Goal: Transaction & Acquisition: Purchase product/service

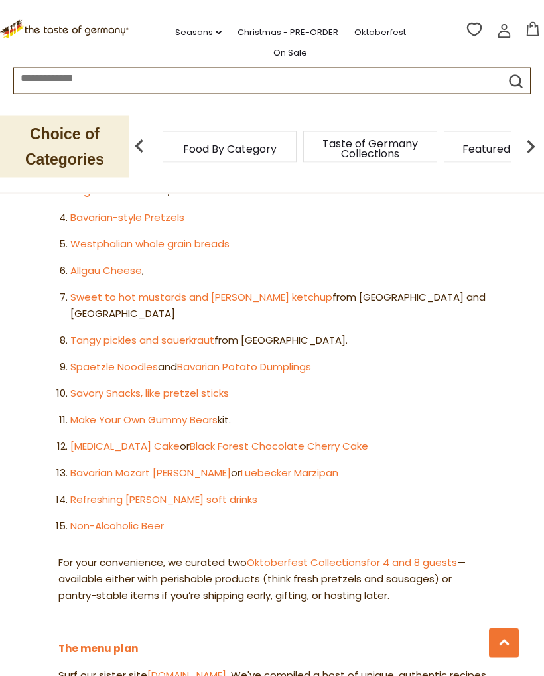
scroll to position [860, 0]
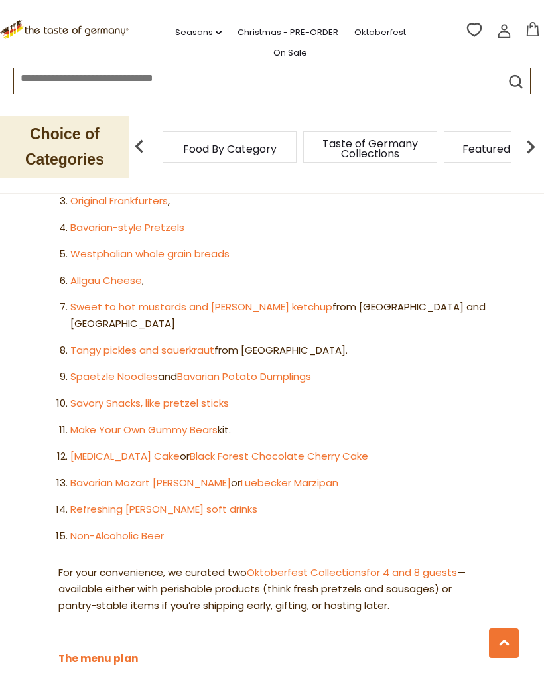
click at [187, 343] on link "Tangy pickles and sauerkraut" at bounding box center [142, 350] width 144 height 14
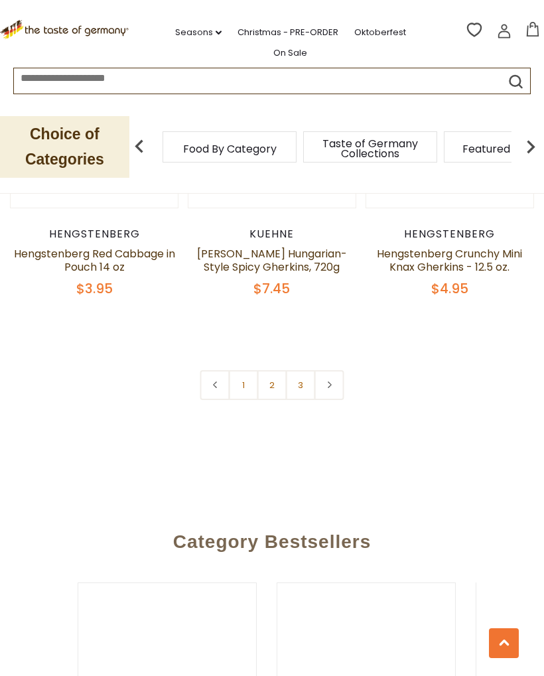
scroll to position [3844, 0]
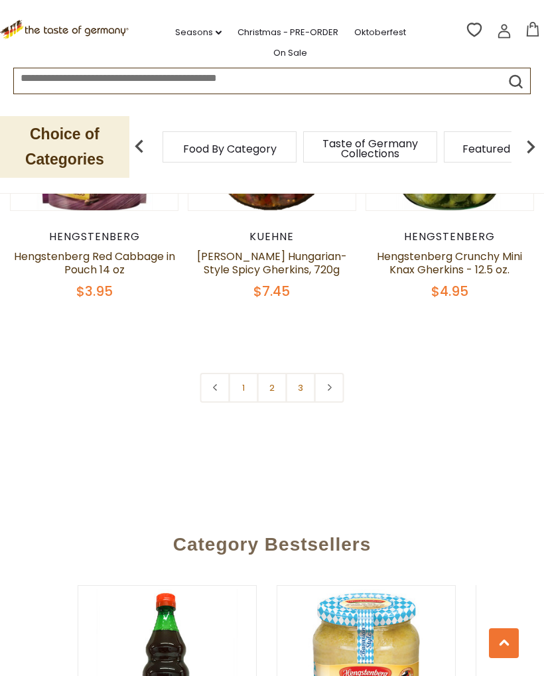
click at [340, 373] on link at bounding box center [329, 388] width 30 height 30
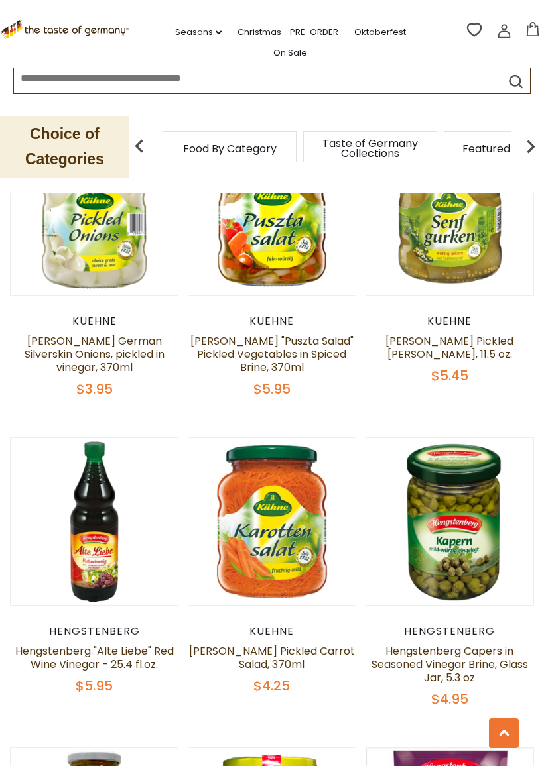
scroll to position [2828, 0]
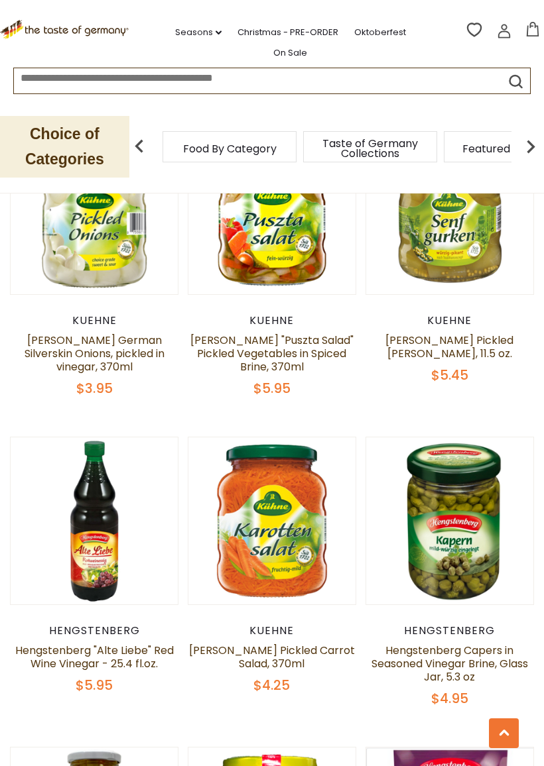
click at [450, 675] on span "$4.95" at bounding box center [449, 699] width 37 height 19
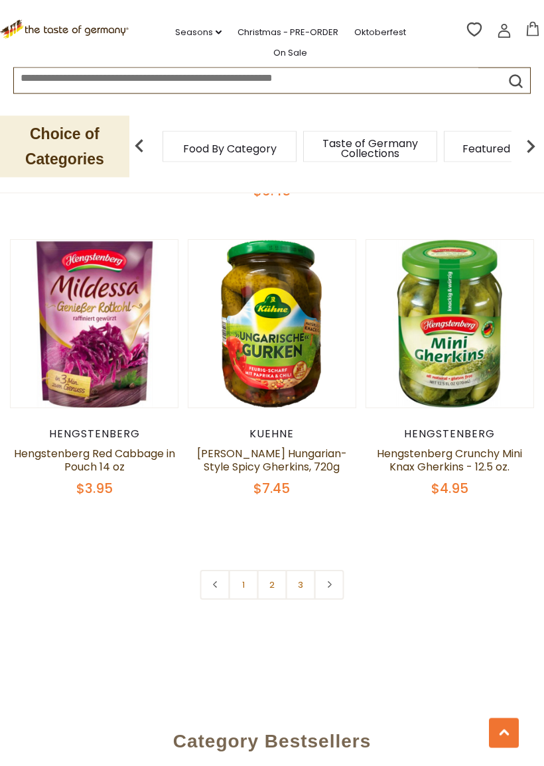
scroll to position [3646, 0]
click at [334, 570] on link at bounding box center [329, 585] width 30 height 30
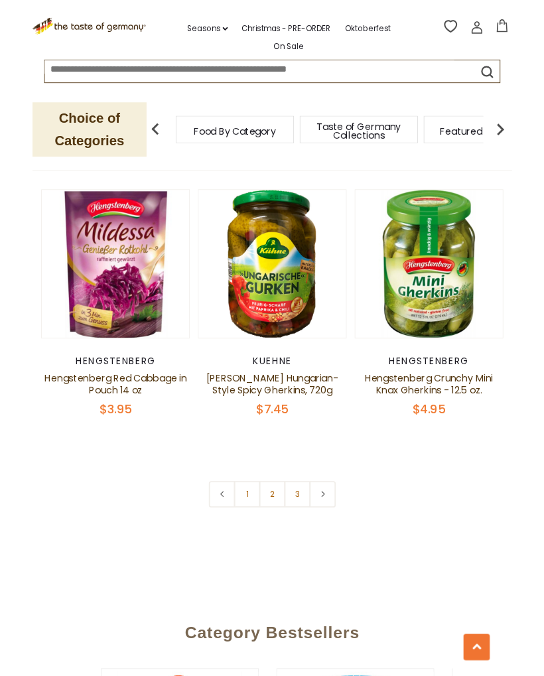
scroll to position [3670, 0]
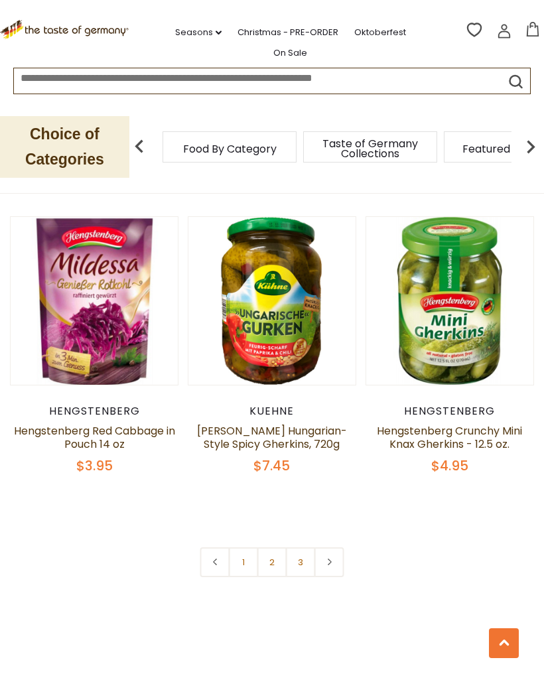
click at [331, 558] on icon at bounding box center [329, 561] width 8 height 7
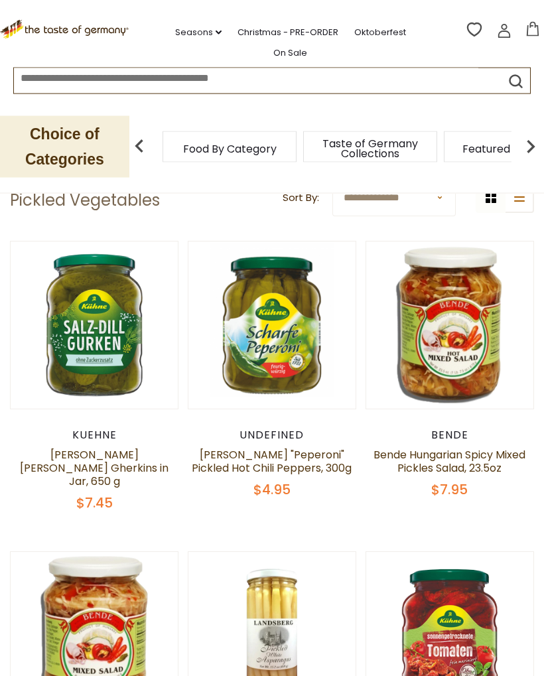
scroll to position [0, 0]
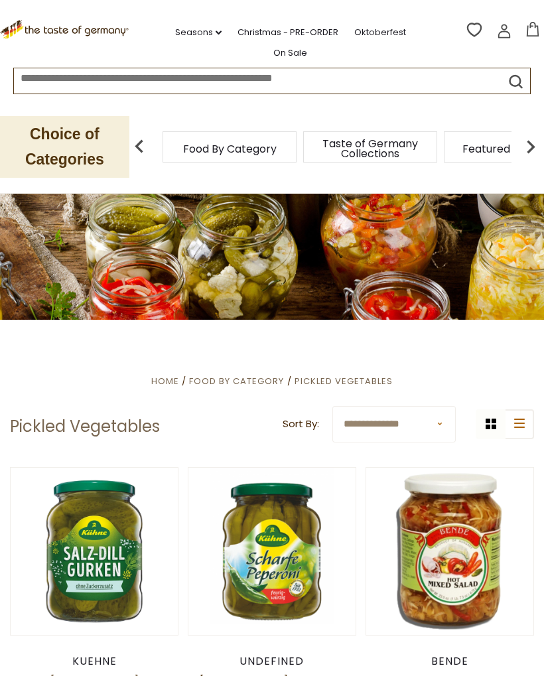
click at [530, 143] on img at bounding box center [530, 146] width 27 height 27
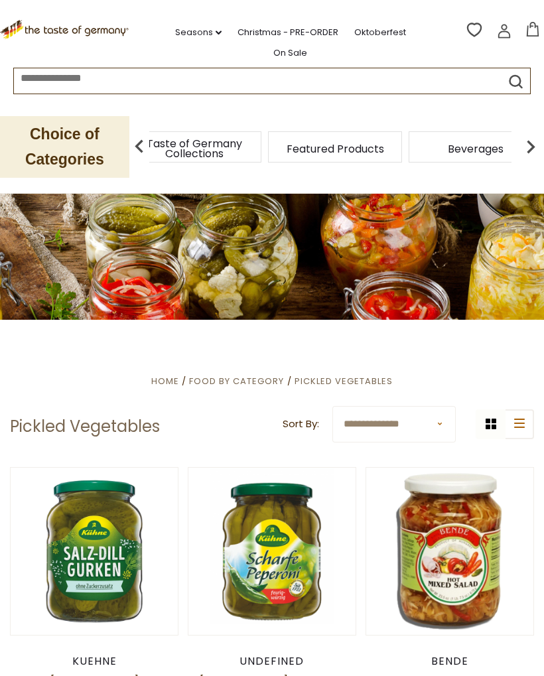
click at [529, 135] on img at bounding box center [530, 146] width 27 height 27
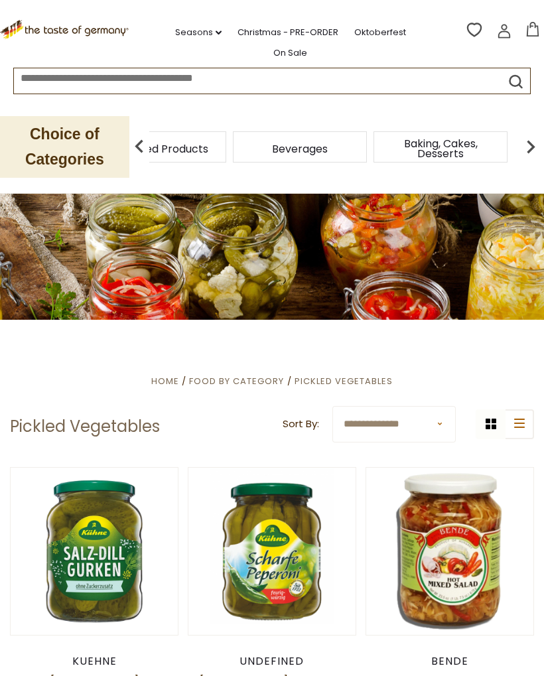
click at [524, 140] on img at bounding box center [530, 146] width 27 height 27
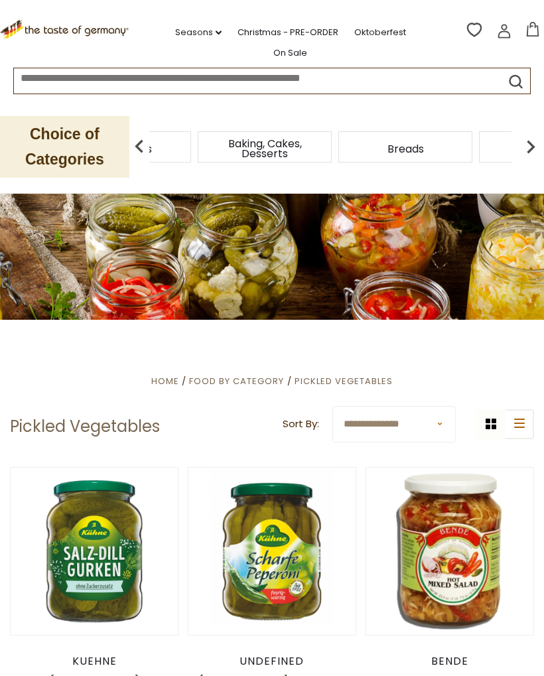
click at [142, 141] on img at bounding box center [139, 146] width 27 height 27
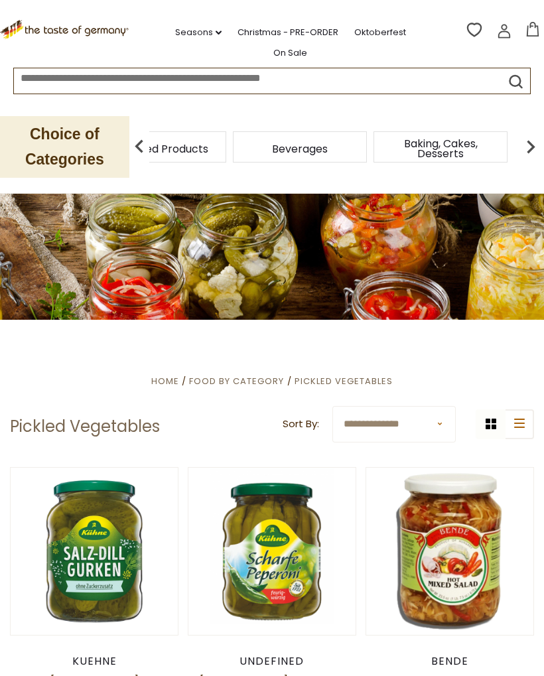
click at [141, 141] on img at bounding box center [139, 146] width 27 height 27
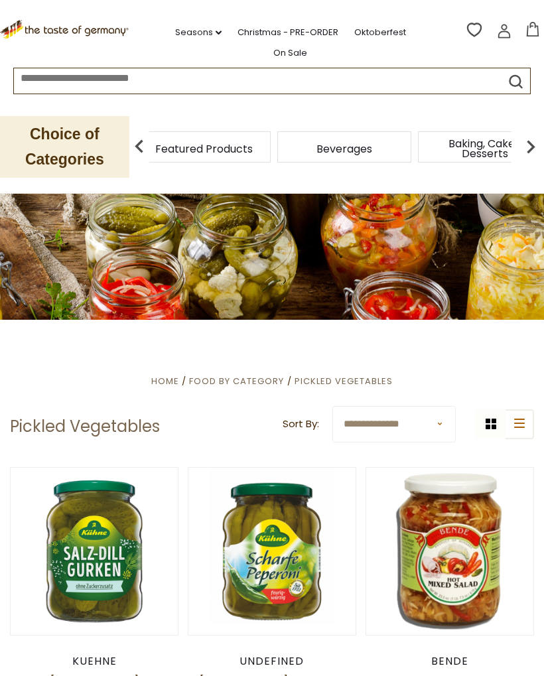
click at [221, 144] on div "Featured Products" at bounding box center [204, 146] width 134 height 31
click at [141, 143] on img at bounding box center [139, 146] width 27 height 27
click at [259, 143] on div "Featured Products" at bounding box center [204, 146] width 134 height 31
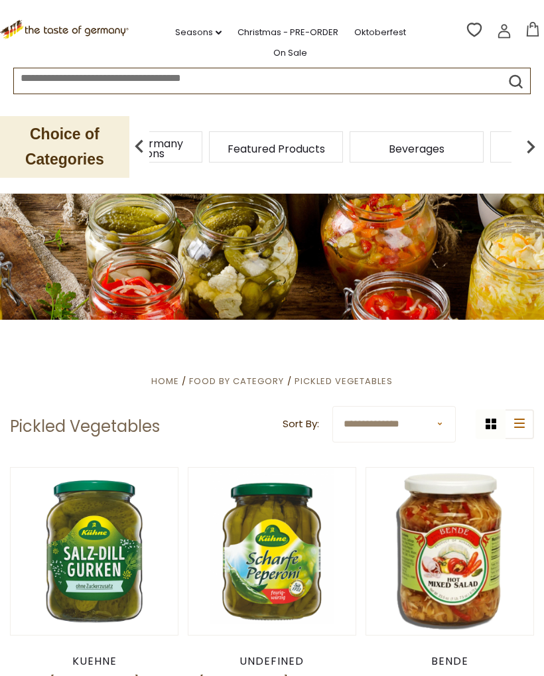
click at [253, 143] on div "Featured Products" at bounding box center [276, 146] width 141 height 31
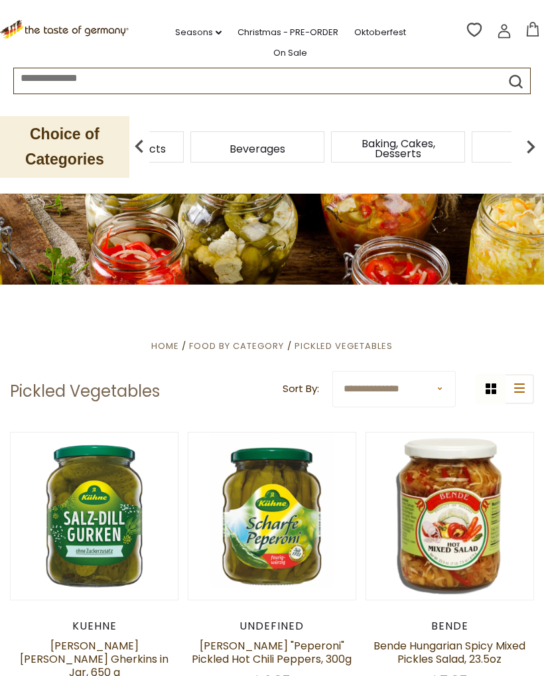
scroll to position [34, 0]
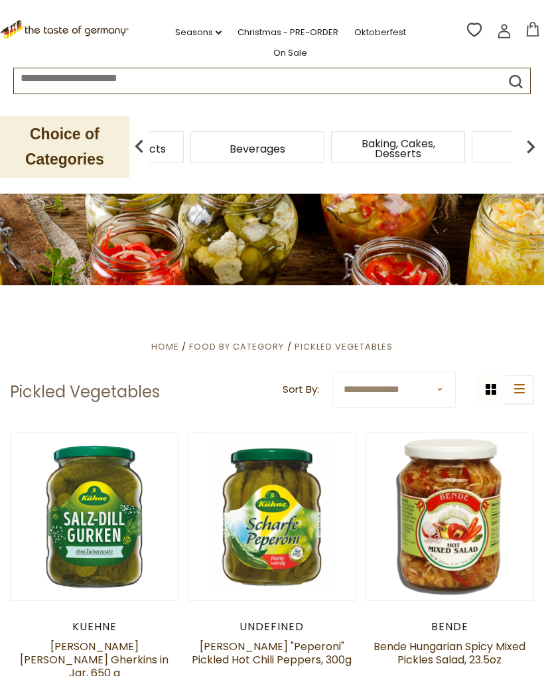
click at [101, 24] on icon at bounding box center [65, 28] width 131 height 17
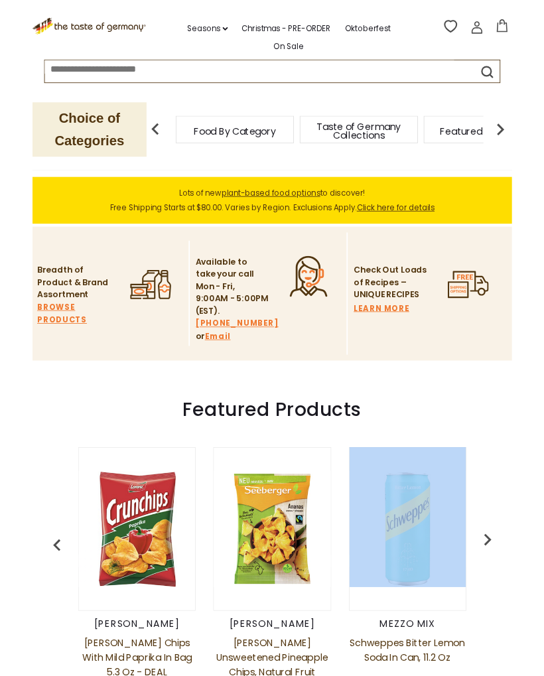
scroll to position [213, 0]
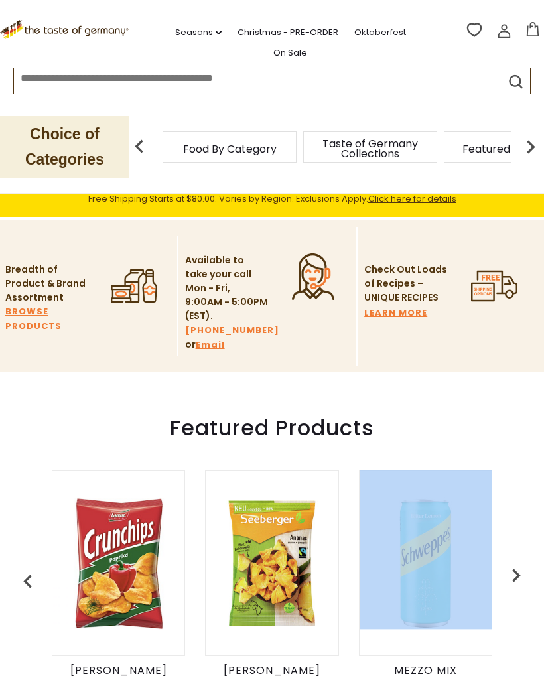
click at [525, 574] on img "button" at bounding box center [516, 575] width 27 height 27
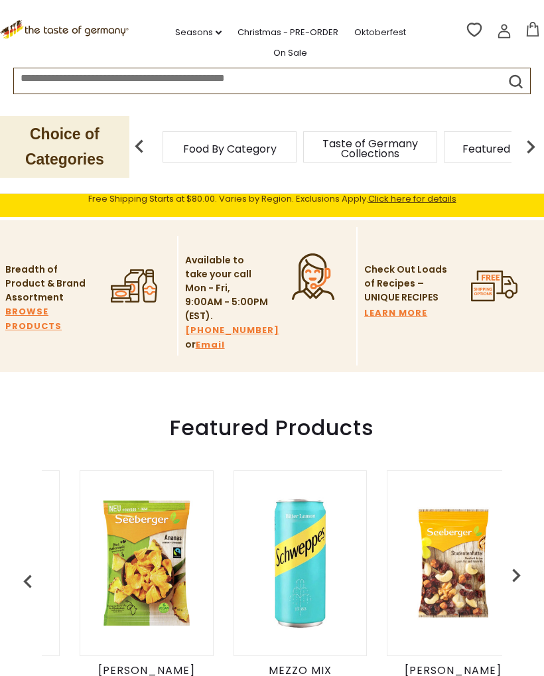
scroll to position [0, 153]
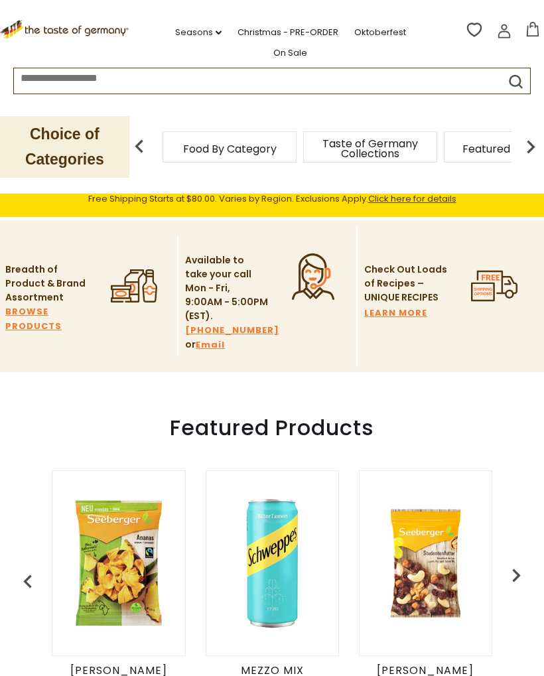
click at [513, 577] on img "button" at bounding box center [516, 575] width 27 height 27
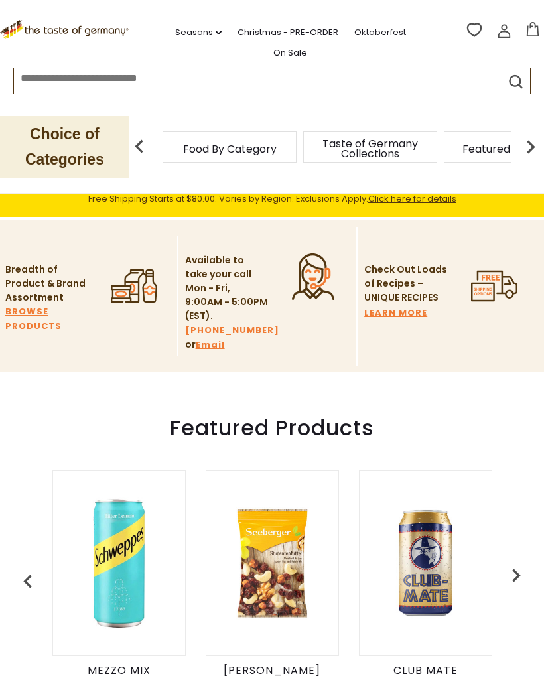
click at [510, 577] on img "button" at bounding box center [516, 575] width 27 height 27
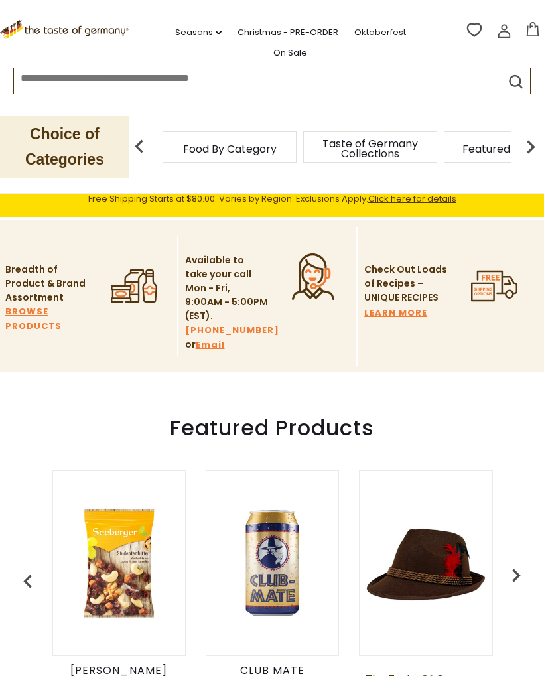
click at [513, 575] on img "button" at bounding box center [516, 575] width 27 height 27
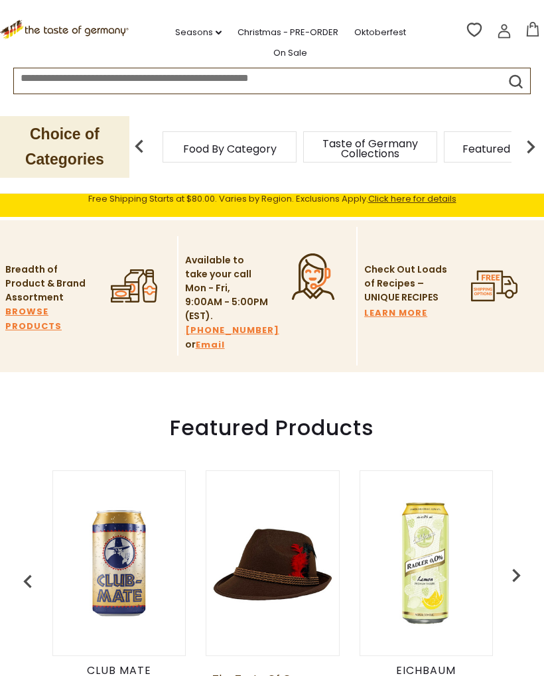
click at [515, 577] on img "button" at bounding box center [516, 575] width 27 height 27
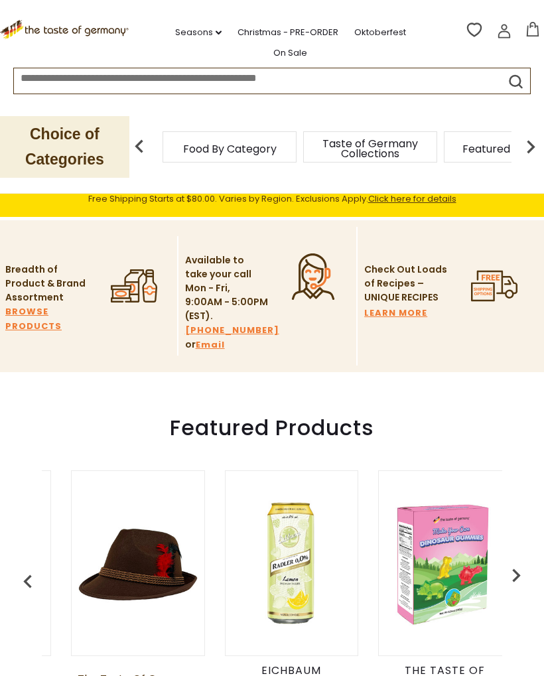
scroll to position [0, 766]
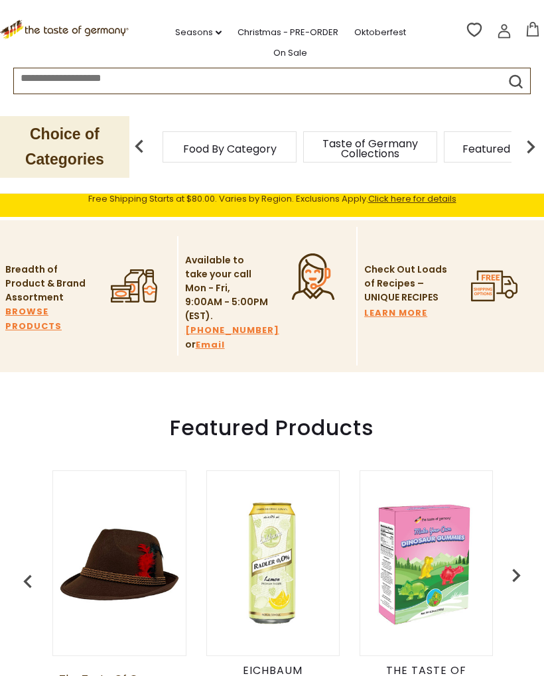
click at [518, 570] on img "button" at bounding box center [516, 575] width 27 height 27
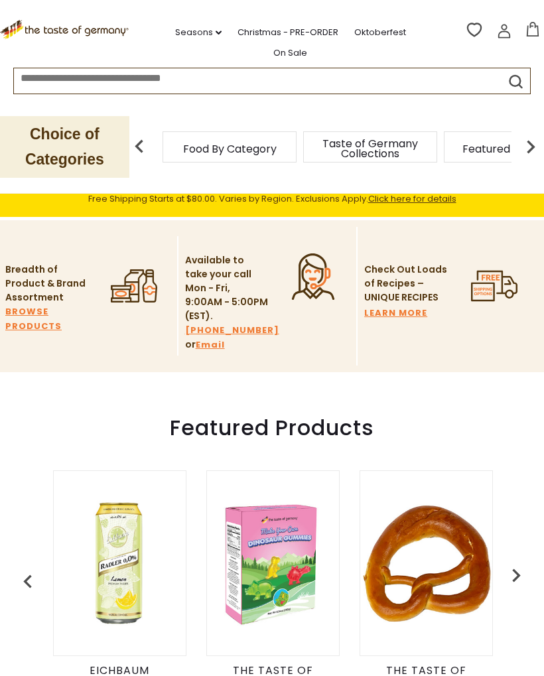
click at [520, 575] on img "button" at bounding box center [516, 575] width 27 height 27
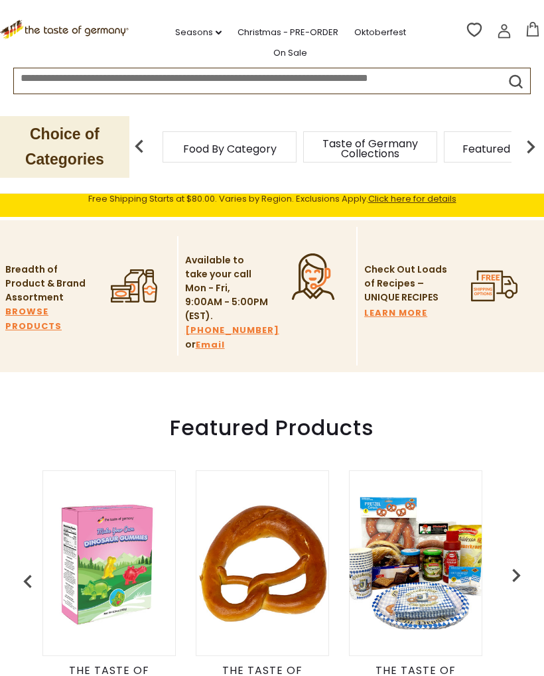
scroll to position [0, 1193]
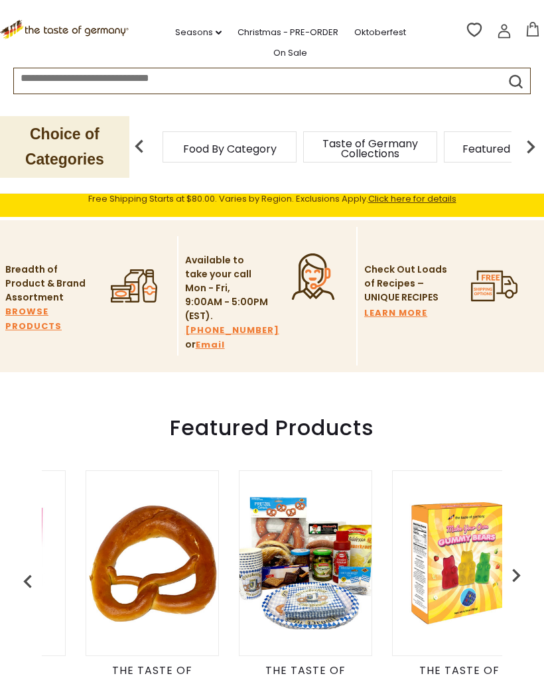
click at [527, 571] on img "button" at bounding box center [516, 575] width 27 height 27
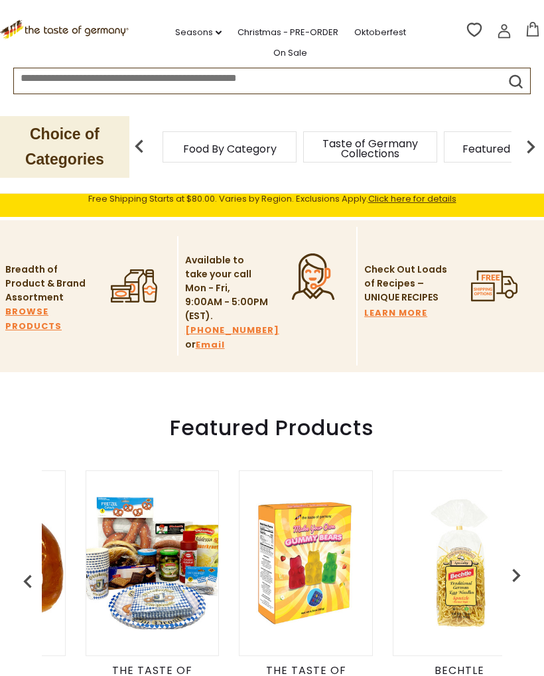
click at [524, 571] on img "button" at bounding box center [516, 575] width 27 height 27
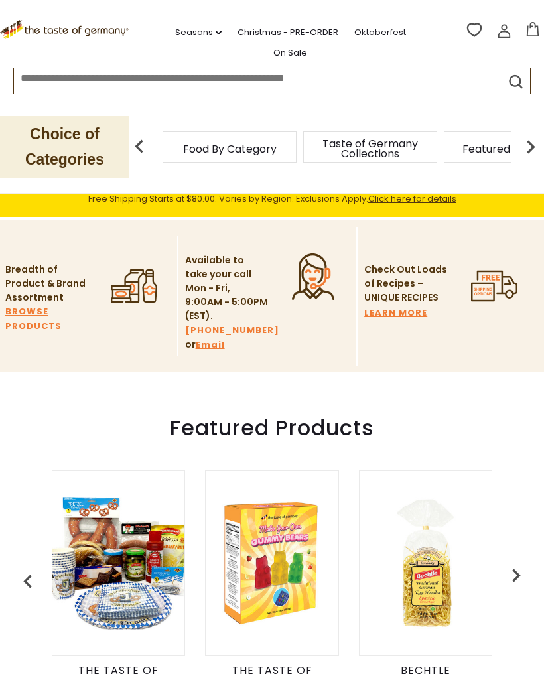
click at [520, 565] on img "button" at bounding box center [516, 575] width 27 height 27
click at [525, 572] on img "button" at bounding box center [516, 575] width 27 height 27
click at [526, 573] on img "button" at bounding box center [516, 575] width 27 height 27
click at [520, 573] on img "button" at bounding box center [516, 575] width 27 height 27
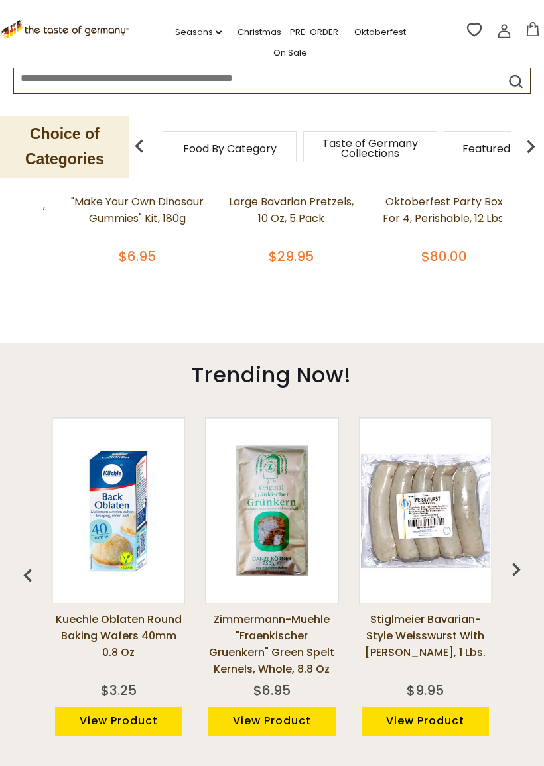
scroll to position [733, 0]
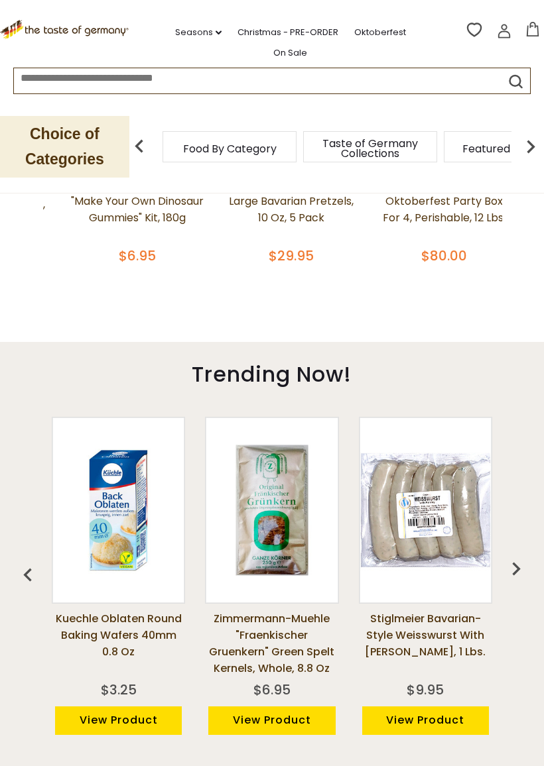
click at [527, 559] on img "button" at bounding box center [516, 569] width 27 height 27
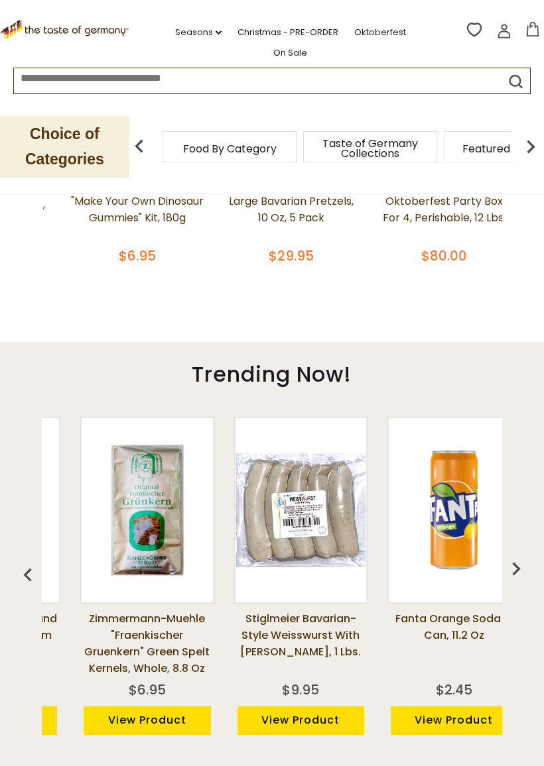
scroll to position [0, 153]
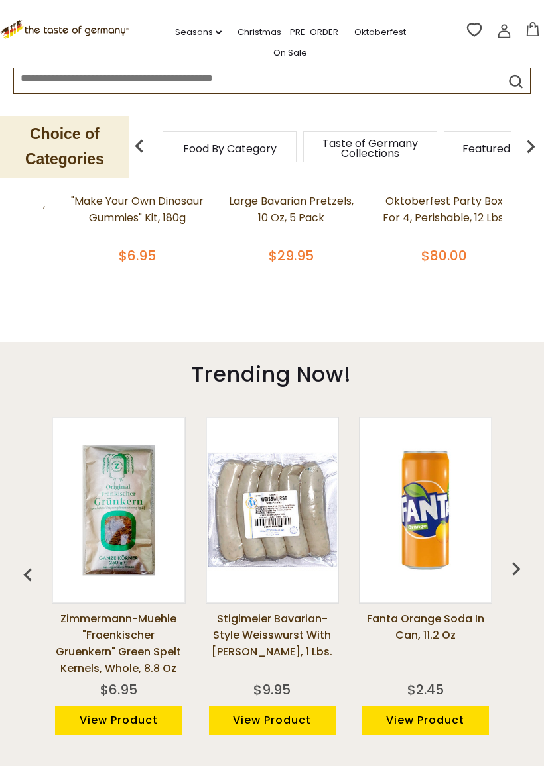
click at [522, 563] on img "button" at bounding box center [516, 569] width 27 height 27
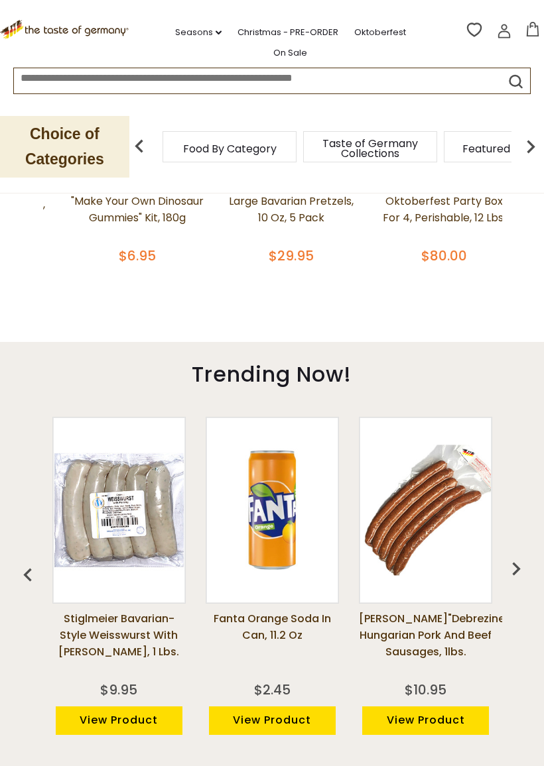
click at [524, 562] on img "button" at bounding box center [516, 569] width 27 height 27
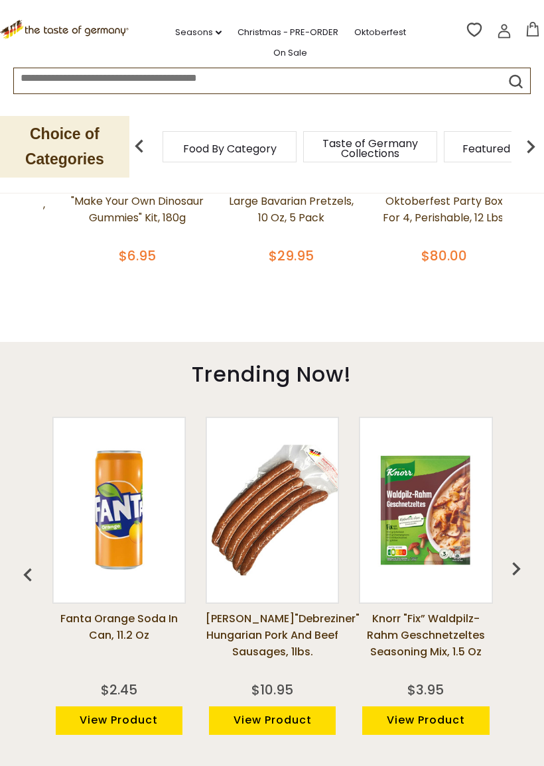
click at [514, 565] on img "button" at bounding box center [516, 569] width 27 height 27
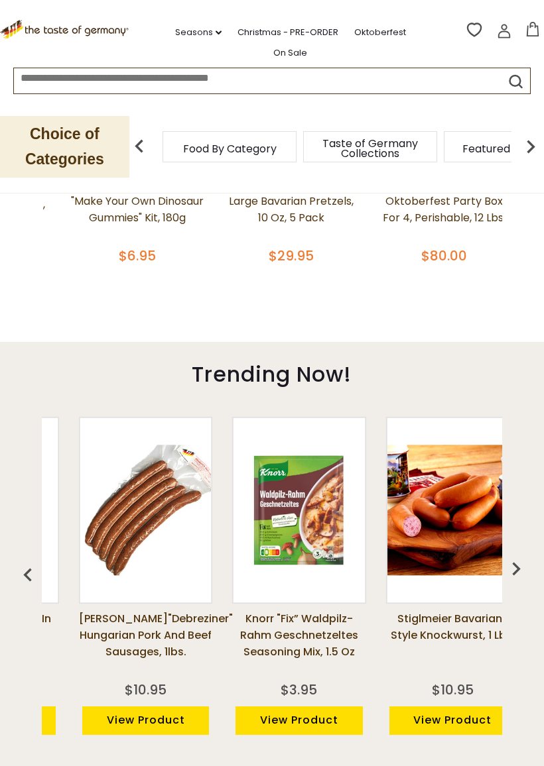
scroll to position [0, 613]
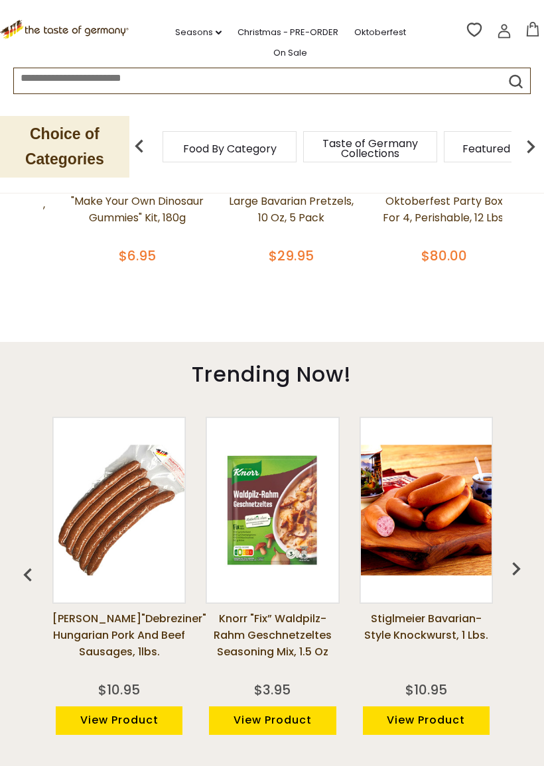
click at [518, 556] on img "button" at bounding box center [516, 569] width 27 height 27
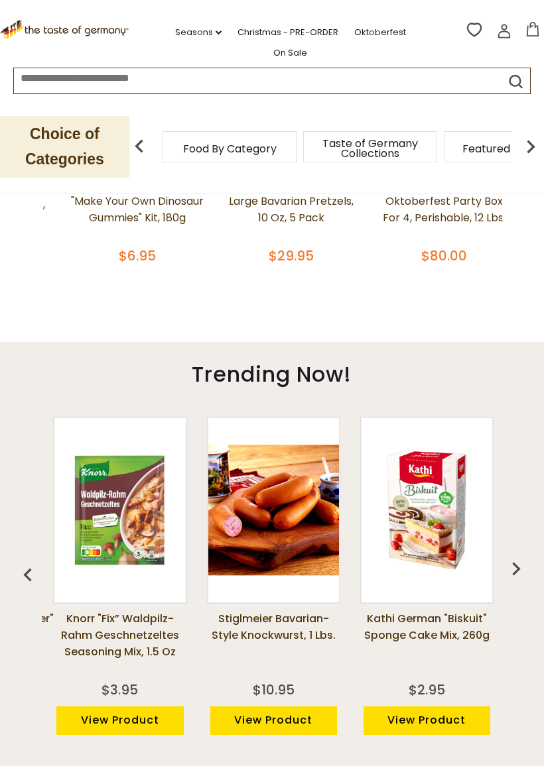
scroll to position [0, 766]
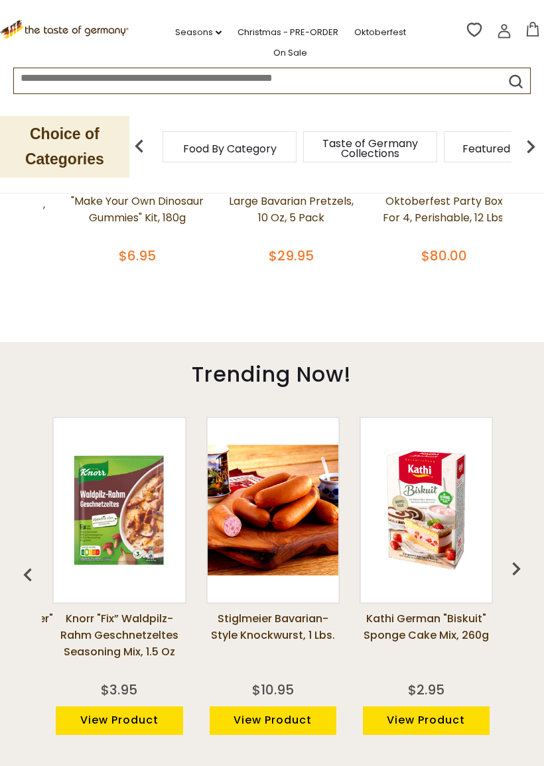
click at [509, 556] on img "button" at bounding box center [516, 569] width 27 height 27
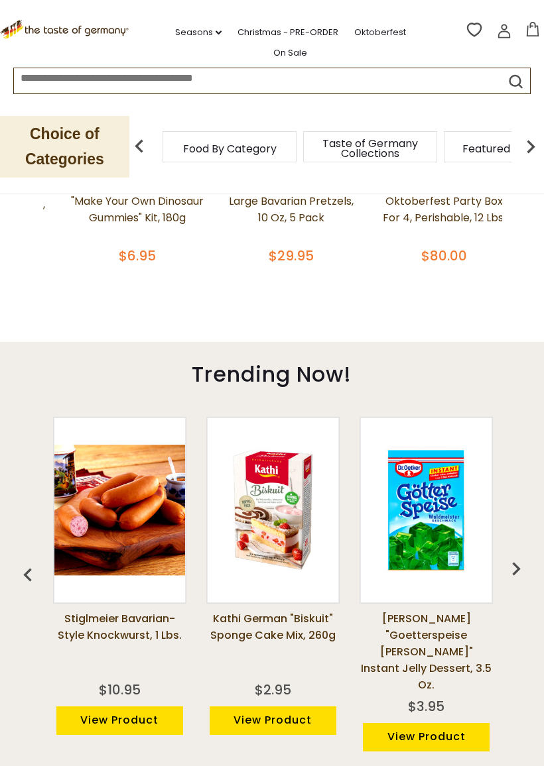
click at [514, 556] on img "button" at bounding box center [516, 569] width 27 height 27
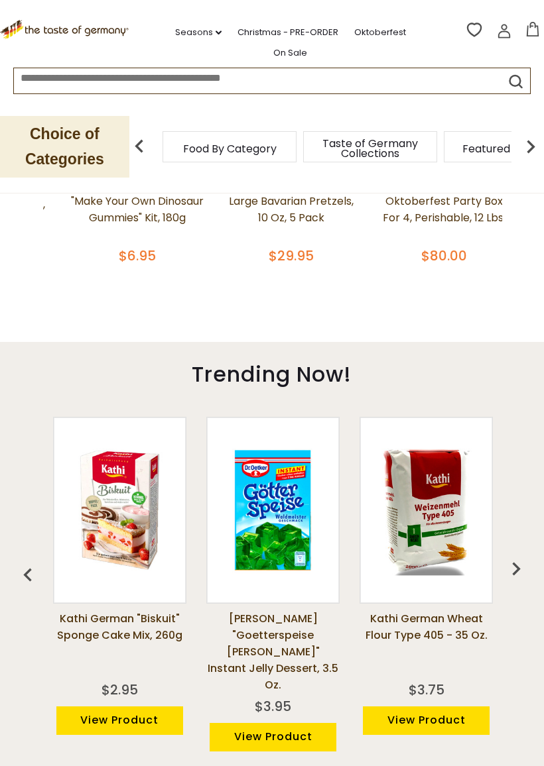
scroll to position [734, 0]
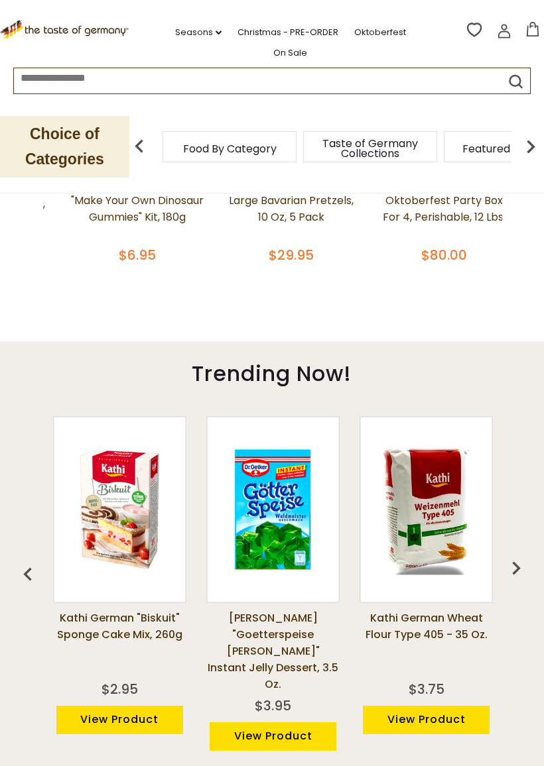
click at [517, 558] on img "button" at bounding box center [516, 568] width 27 height 27
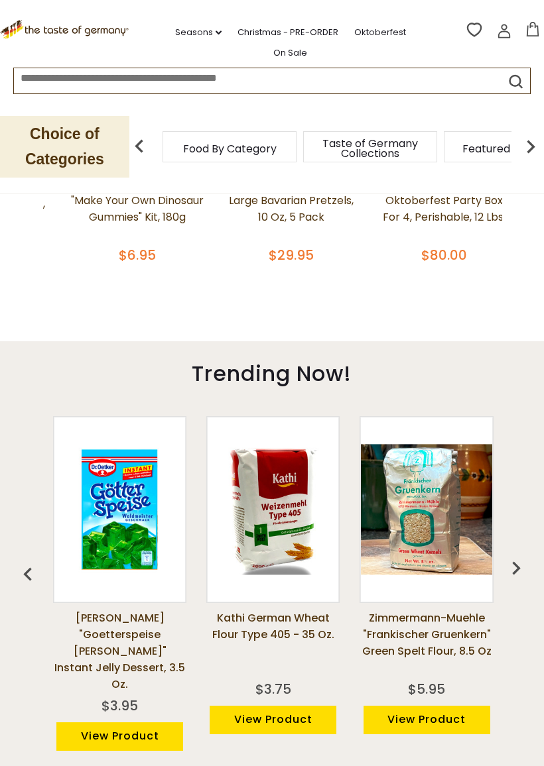
click at [520, 555] on img "button" at bounding box center [516, 568] width 27 height 27
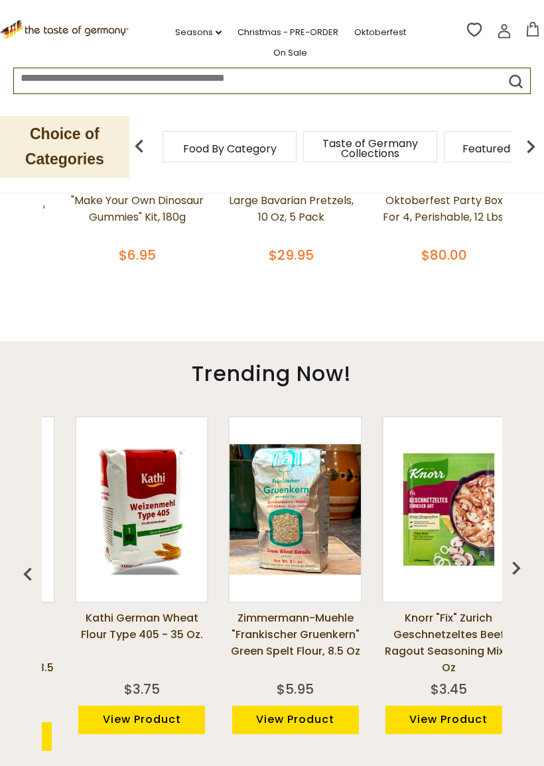
scroll to position [0, 1378]
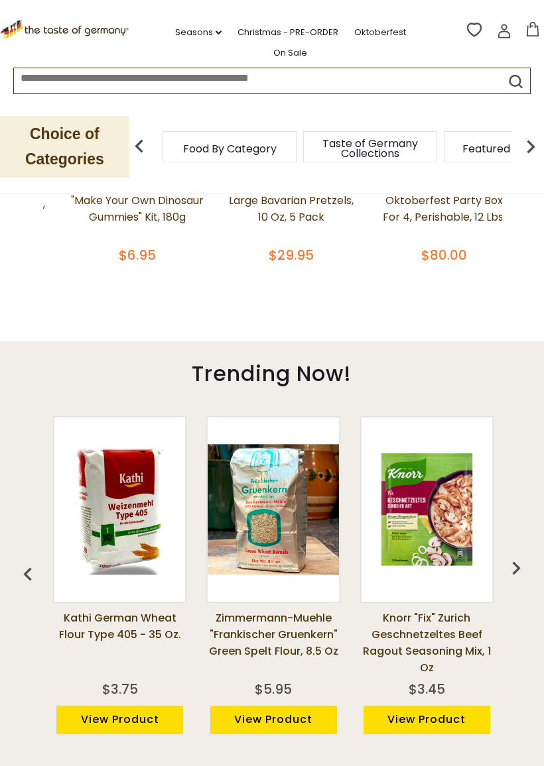
click at [514, 562] on img "button" at bounding box center [516, 568] width 27 height 27
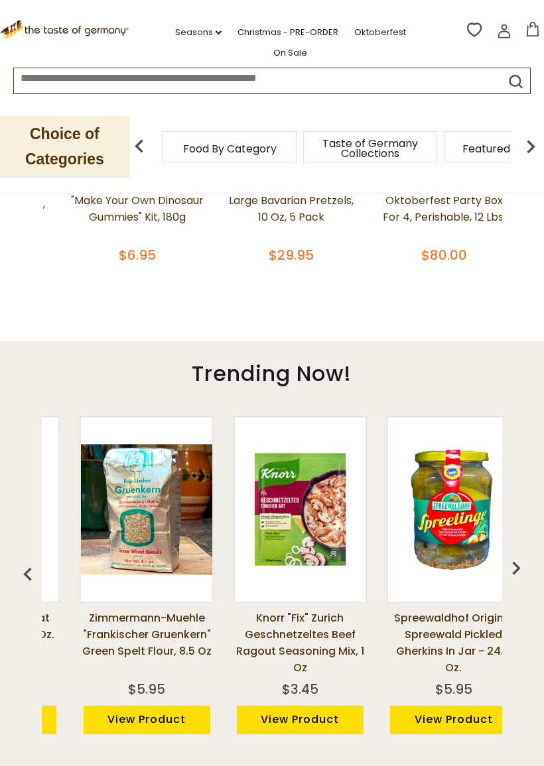
scroll to position [0, 1531]
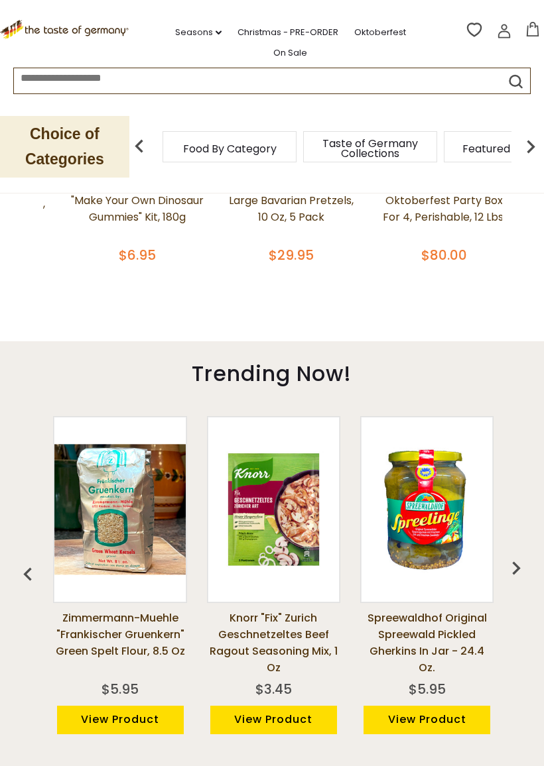
click at [508, 564] on img "button" at bounding box center [516, 568] width 27 height 27
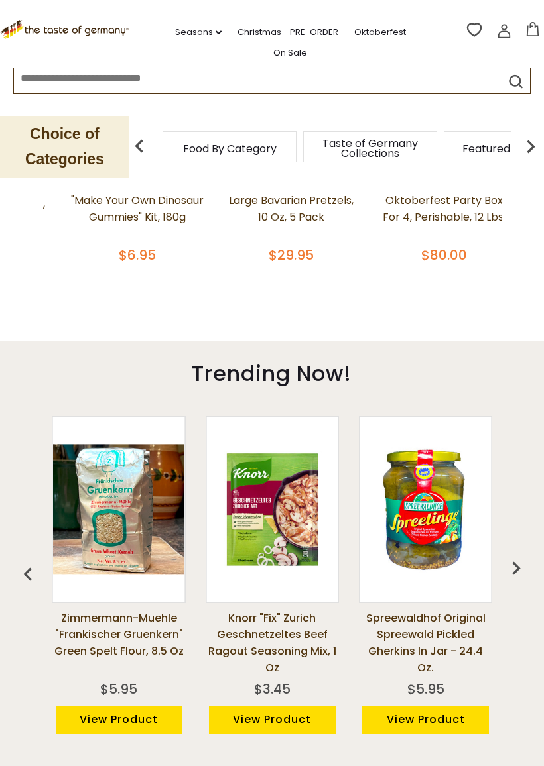
click at [508, 558] on img "button" at bounding box center [516, 568] width 27 height 27
click at [512, 555] on img "button" at bounding box center [516, 568] width 27 height 27
click at [510, 562] on img "button" at bounding box center [516, 568] width 27 height 27
click at [523, 555] on img "button" at bounding box center [516, 568] width 27 height 27
click at [512, 564] on img "button" at bounding box center [516, 568] width 27 height 27
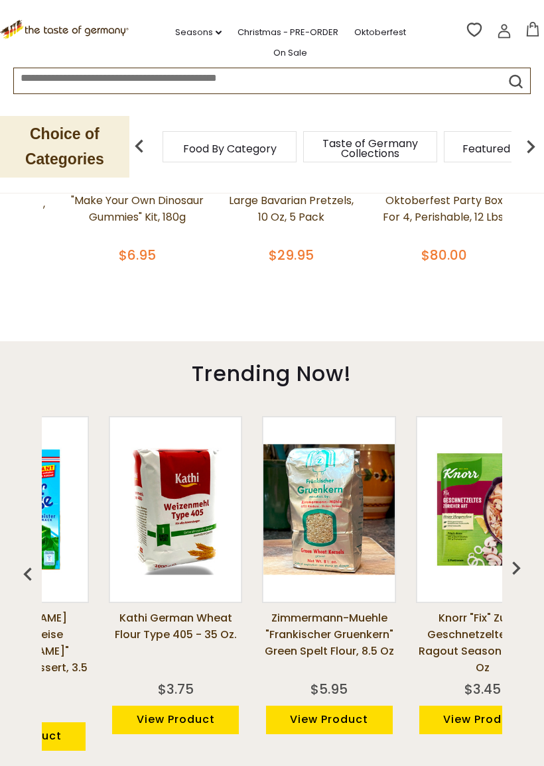
scroll to position [0, 1308]
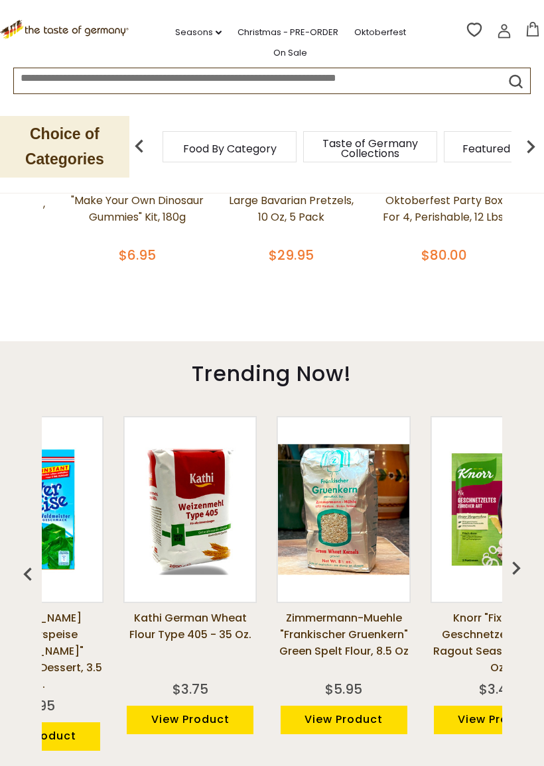
click at [536, 145] on img at bounding box center [530, 146] width 27 height 27
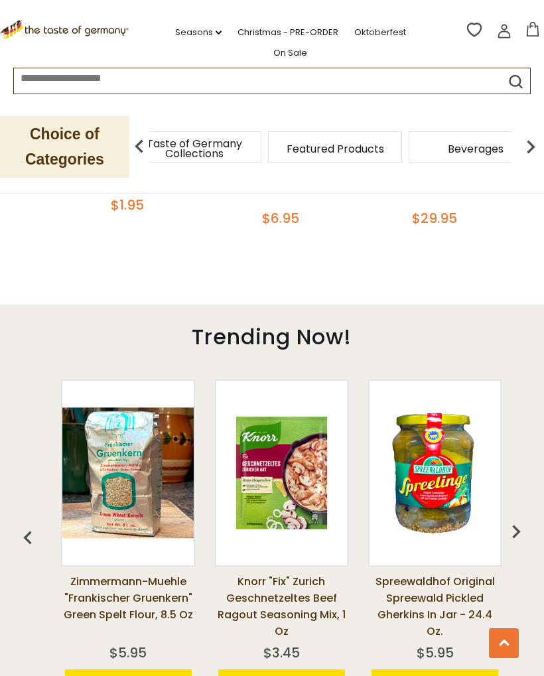
scroll to position [0, 856]
